Goal: Information Seeking & Learning: Learn about a topic

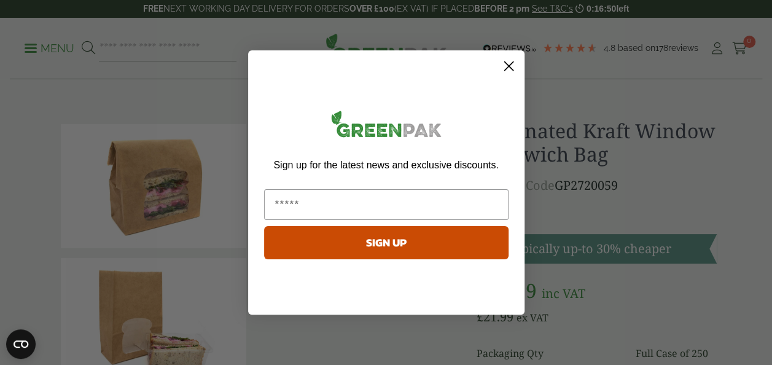
click at [510, 60] on circle "Close dialog" at bounding box center [508, 66] width 20 height 20
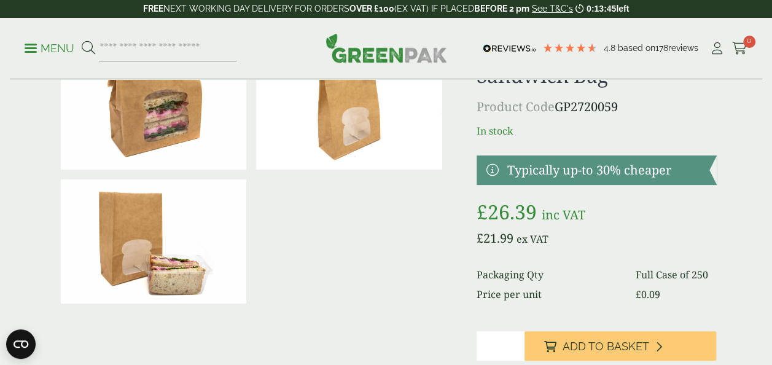
scroll to position [78, 0]
click at [178, 256] on img at bounding box center [154, 242] width 186 height 124
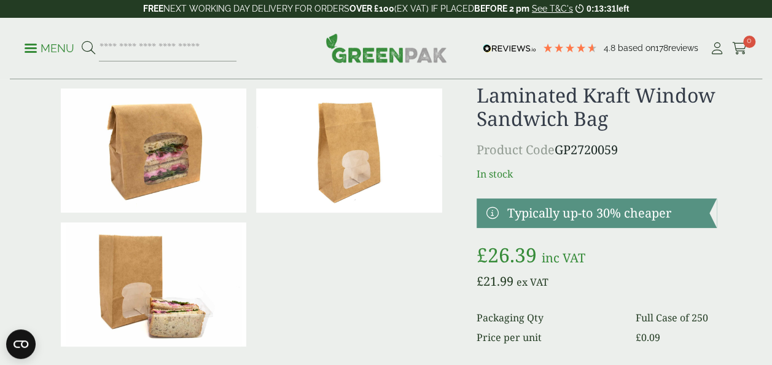
scroll to position [30, 0]
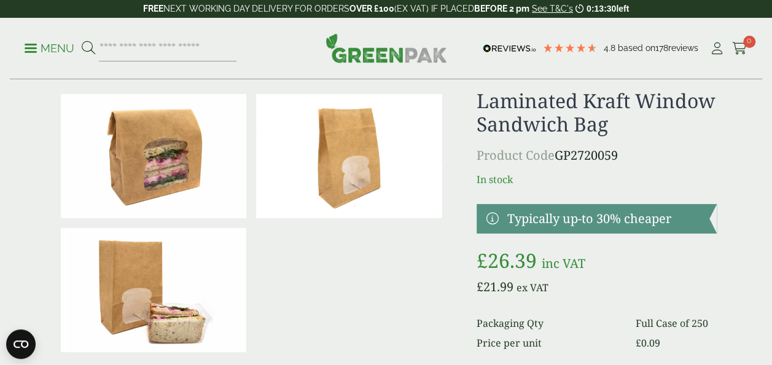
click at [193, 166] on img at bounding box center [154, 156] width 186 height 124
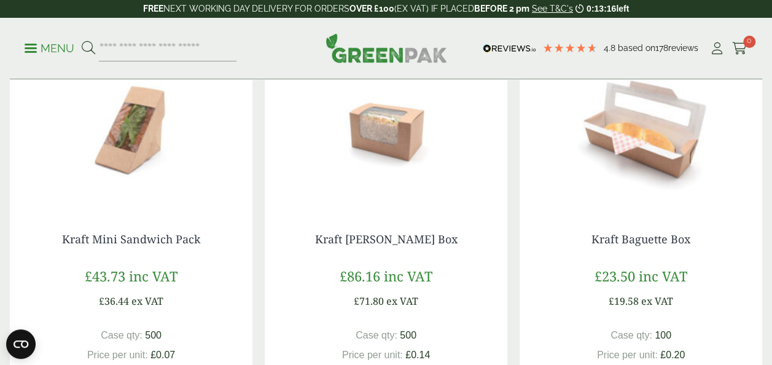
scroll to position [1134, 0]
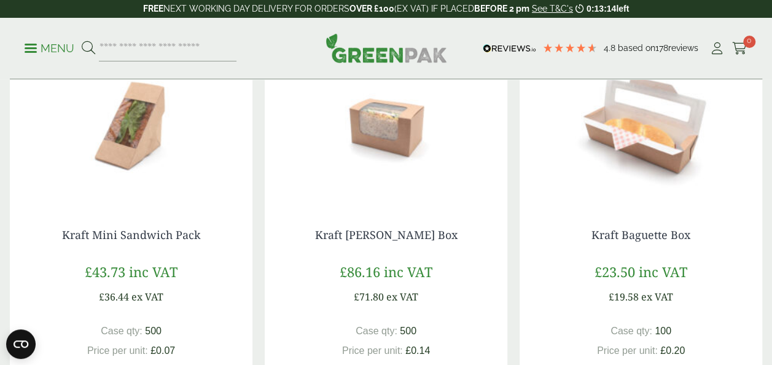
click at [388, 117] on img at bounding box center [386, 127] width 243 height 154
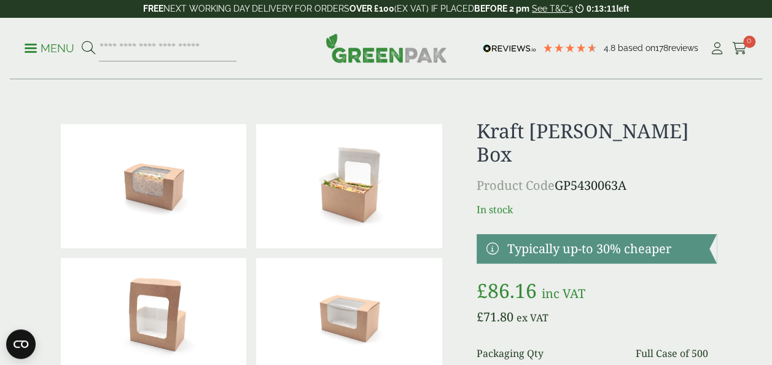
click at [173, 179] on img at bounding box center [154, 186] width 186 height 124
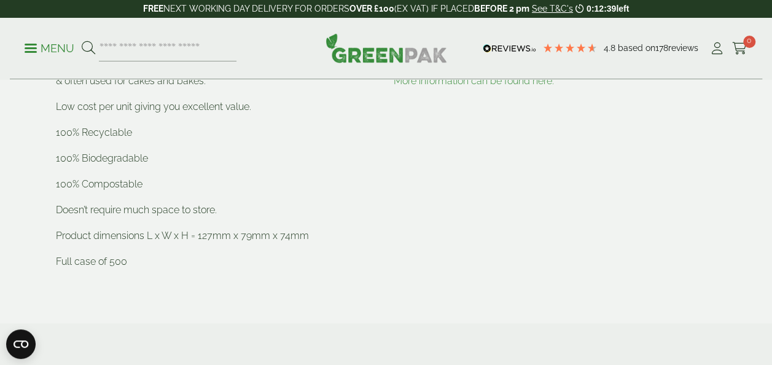
scroll to position [613, 0]
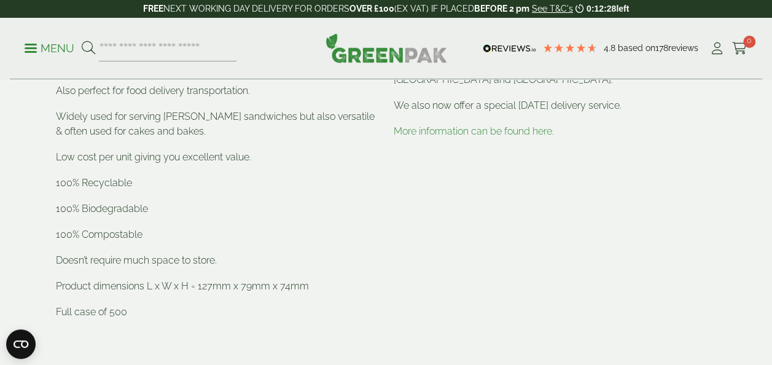
drag, startPoint x: 372, startPoint y: 137, endPoint x: 356, endPoint y: 148, distance: 19.9
click at [356, 148] on div "New Product. Our Kraft [PERSON_NAME] box is made from sustainable sourced kraft…" at bounding box center [217, 154] width 323 height 332
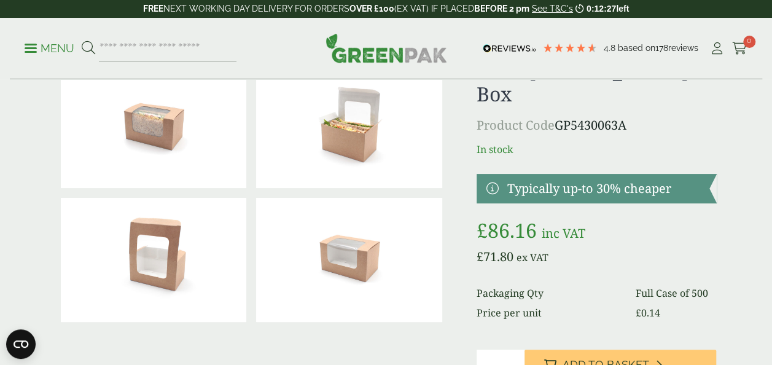
scroll to position [61, 0]
